Goal: Task Accomplishment & Management: Complete application form

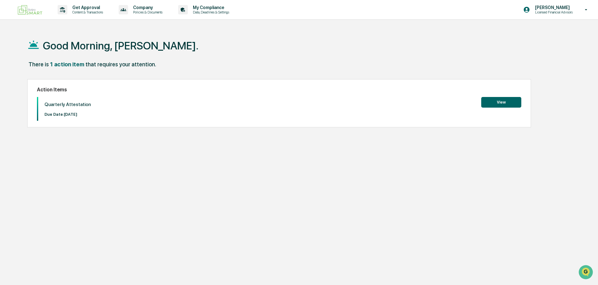
click at [494, 103] on button "View" at bounding box center [501, 102] width 40 height 11
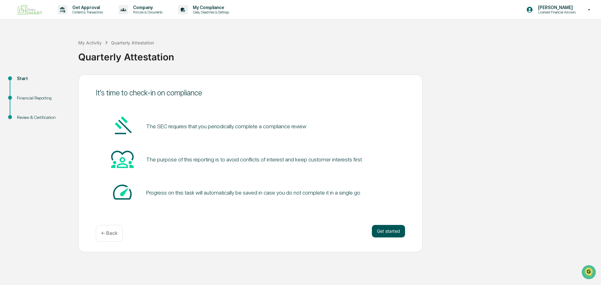
click at [389, 231] on button "Get started" at bounding box center [388, 231] width 33 height 13
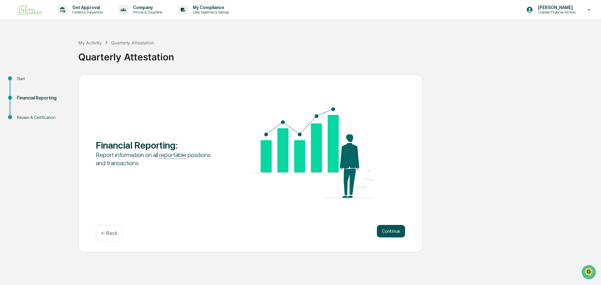
click at [388, 231] on button "Continue" at bounding box center [391, 231] width 28 height 13
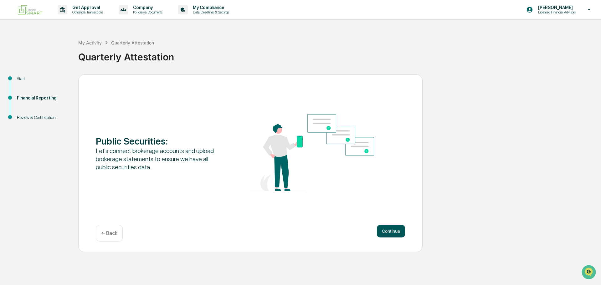
click at [392, 231] on button "Continue" at bounding box center [391, 231] width 28 height 13
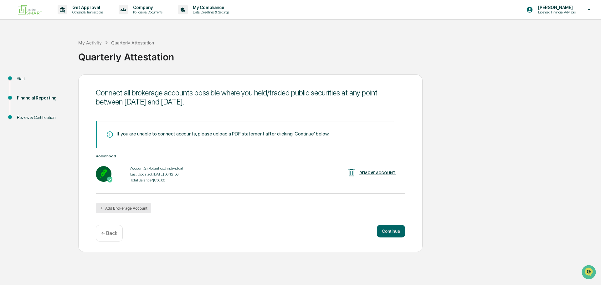
click at [129, 207] on button "Add Brokerage Account" at bounding box center [123, 208] width 55 height 10
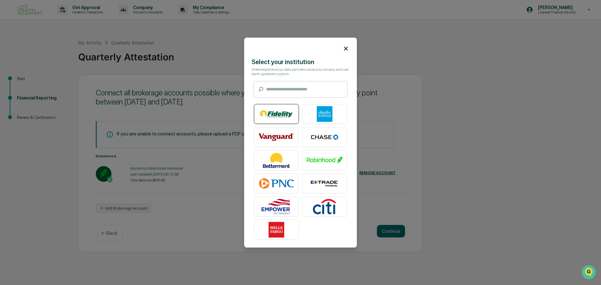
click at [277, 110] on img at bounding box center [277, 114] width 36 height 16
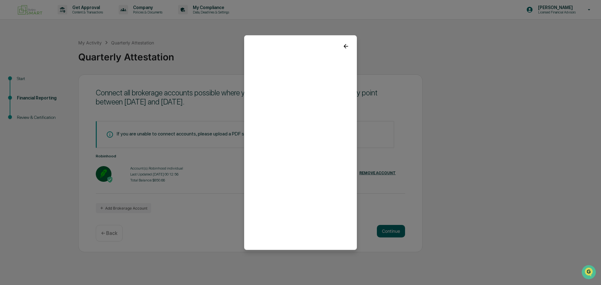
click at [343, 44] on icon at bounding box center [346, 46] width 7 height 7
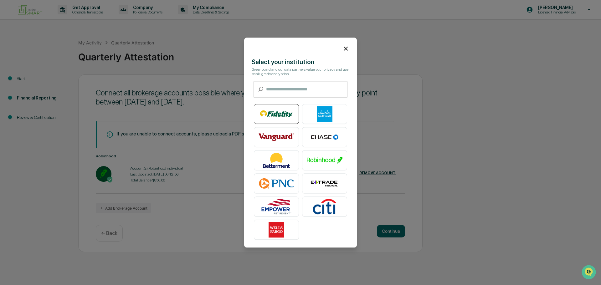
click at [277, 110] on img at bounding box center [277, 114] width 36 height 16
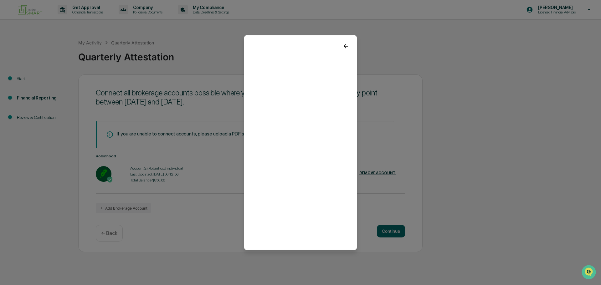
click at [343, 44] on icon at bounding box center [346, 46] width 7 height 7
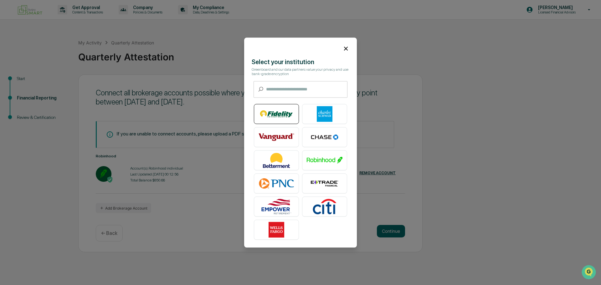
click at [283, 117] on img at bounding box center [277, 114] width 36 height 16
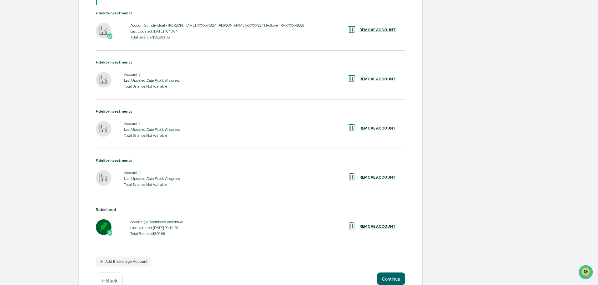
scroll to position [153, 0]
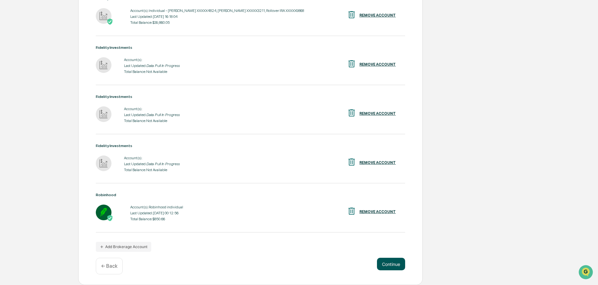
click at [390, 265] on button "Continue" at bounding box center [391, 264] width 28 height 13
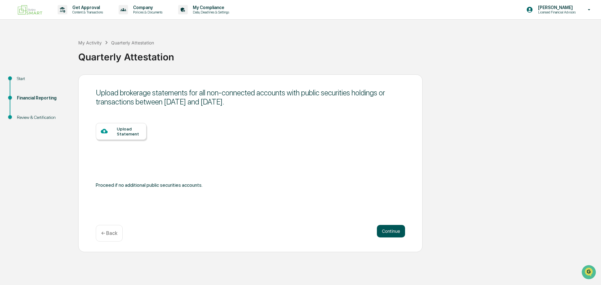
click at [392, 231] on button "Continue" at bounding box center [391, 231] width 28 height 13
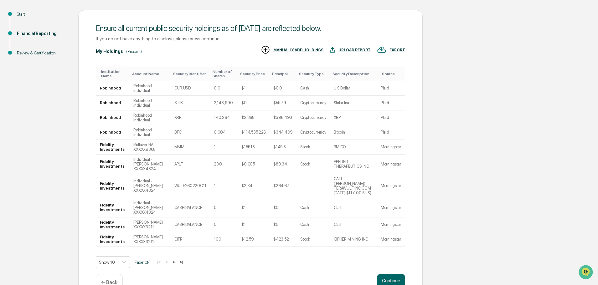
scroll to position [67, 0]
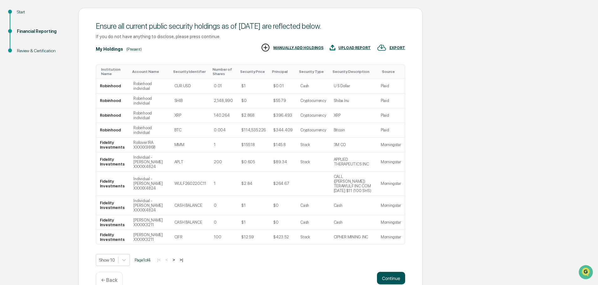
click at [393, 272] on button "Continue" at bounding box center [391, 278] width 28 height 13
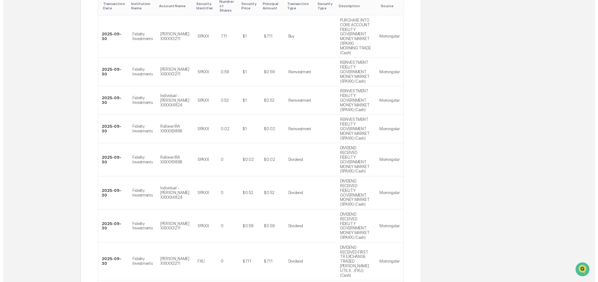
scroll to position [170, 0]
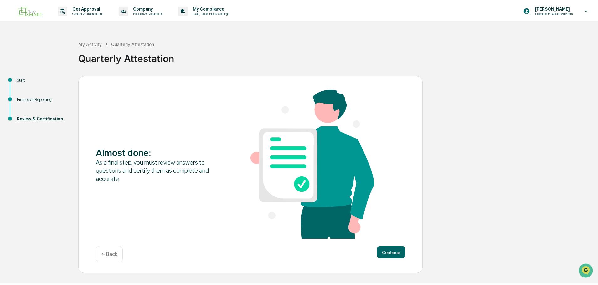
scroll to position [0, 0]
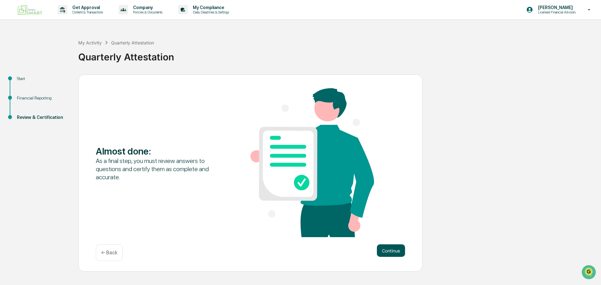
click at [391, 250] on button "Continue" at bounding box center [391, 251] width 28 height 13
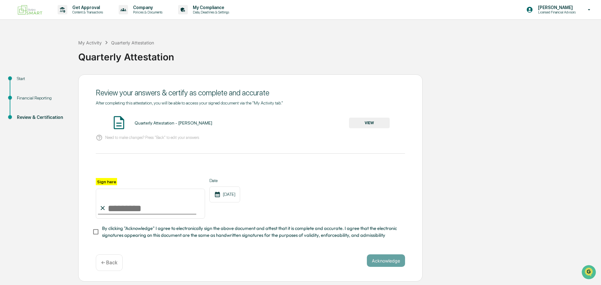
click at [115, 211] on input "Sign here" at bounding box center [150, 204] width 109 height 30
type input "**********"
click at [394, 264] on button "Acknowledge" at bounding box center [386, 261] width 38 height 13
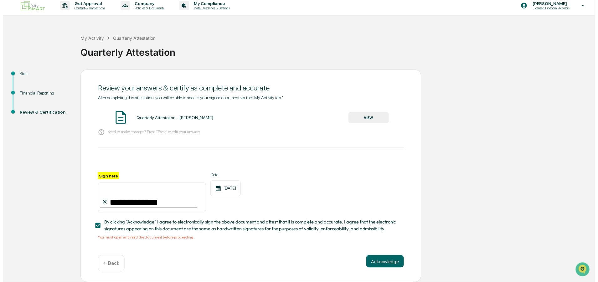
scroll to position [6, 0]
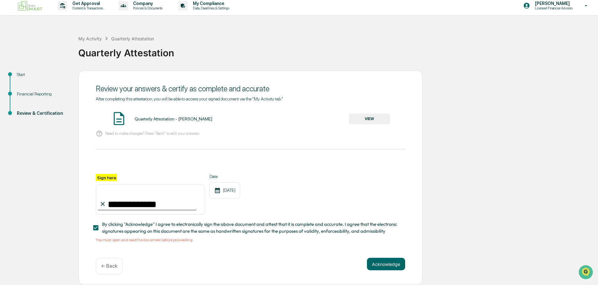
click at [350, 116] on button "VIEW" at bounding box center [369, 119] width 41 height 11
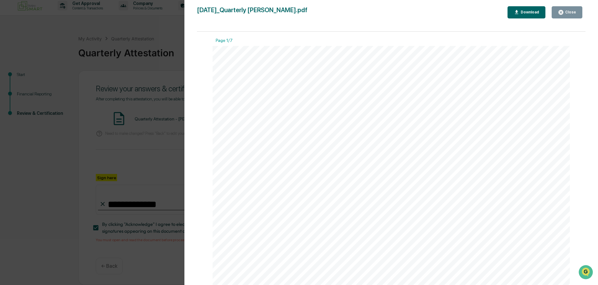
click at [174, 29] on div "Version History [DATE] 04:18 PM [PERSON_NAME] [DATE]_Quarterly Attestation_Paul…" at bounding box center [299, 142] width 598 height 285
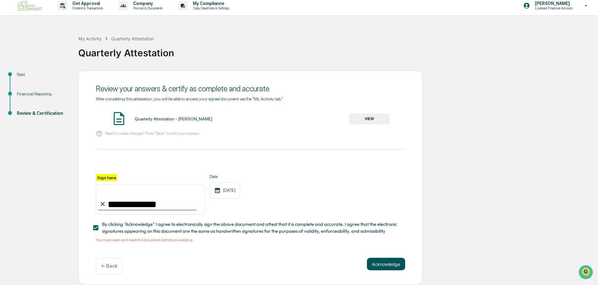
click at [397, 263] on button "Acknowledge" at bounding box center [386, 264] width 38 height 13
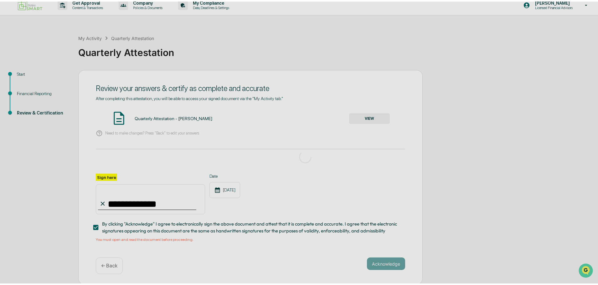
scroll to position [0, 0]
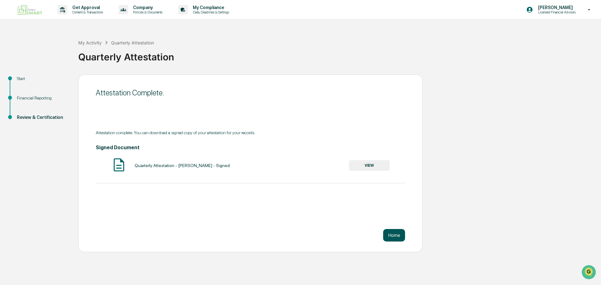
click at [394, 235] on button "Home" at bounding box center [394, 235] width 22 height 13
